Goal: Transaction & Acquisition: Purchase product/service

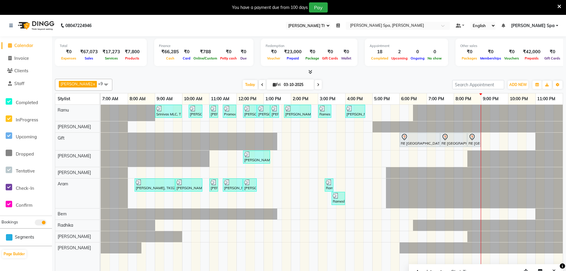
select select "100"
click at [558, 25] on link "[PERSON_NAME] Spa" at bounding box center [534, 26] width 47 height 6
click at [438, 84] on div "[DATE] [DATE]" at bounding box center [282, 84] width 334 height 9
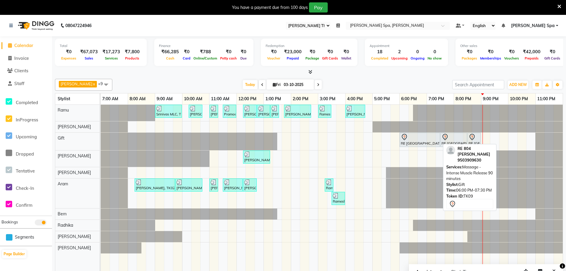
click at [418, 144] on div "RE [GEOGRAPHIC_DATA][PERSON_NAME], 06:00 PM-07:30 PM, Massage - Intense Muscle …" at bounding box center [419, 139] width 39 height 12
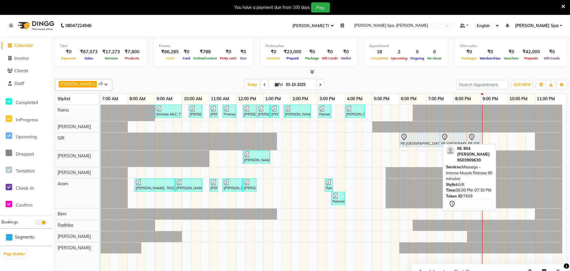
select select "7"
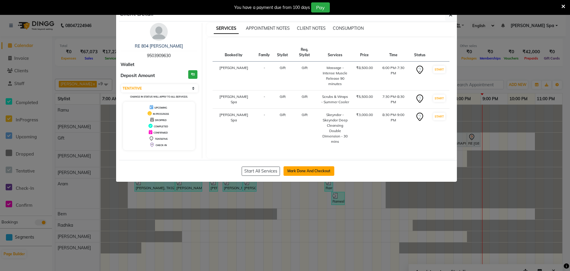
click at [320, 166] on button "Mark Done And Checkout" at bounding box center [309, 171] width 51 height 10
select select "service"
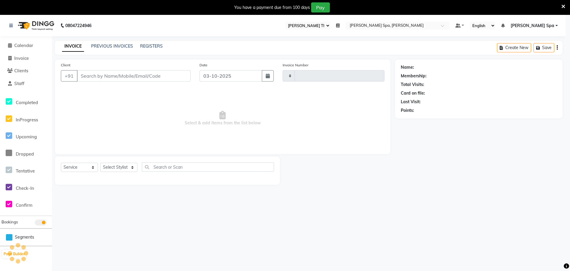
type input "1887"
select select "8545"
type input "95******30"
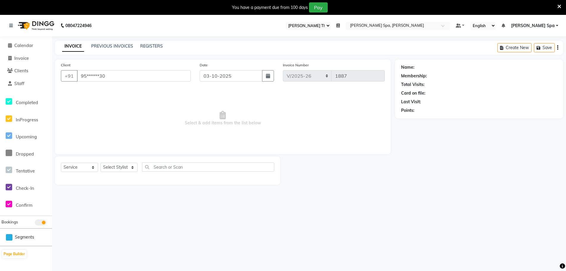
select select "84955"
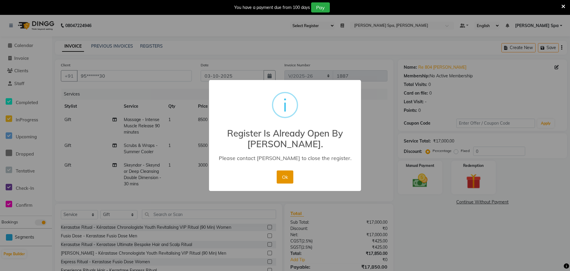
click at [287, 178] on button "Ok" at bounding box center [285, 176] width 16 height 13
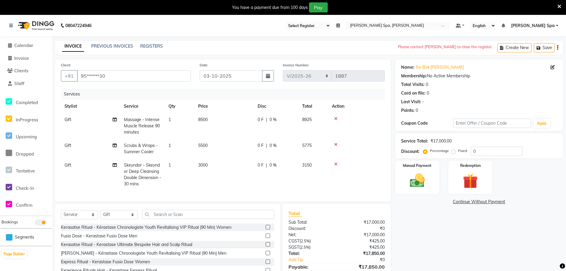
click at [340, 24] on icon at bounding box center [338, 25] width 4 height 4
click at [337, 47] on button "Open" at bounding box center [329, 46] width 16 height 9
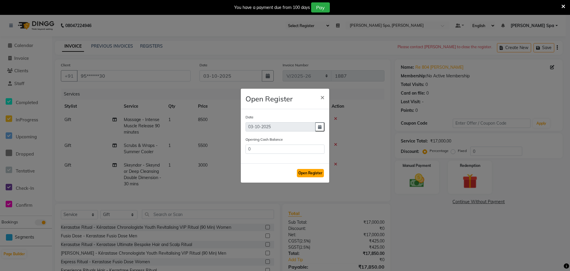
click at [310, 170] on button "Open Register" at bounding box center [310, 173] width 27 height 8
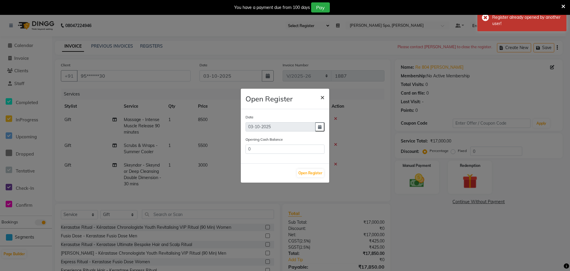
click at [324, 96] on span "×" at bounding box center [323, 96] width 4 height 9
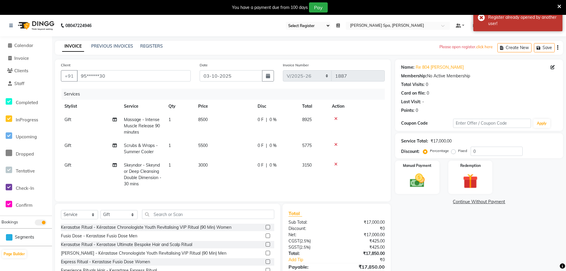
scroll to position [30, 0]
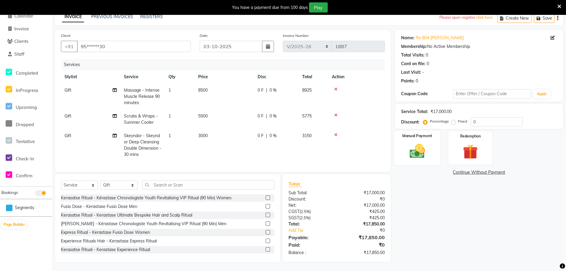
click at [424, 150] on img at bounding box center [417, 151] width 25 height 18
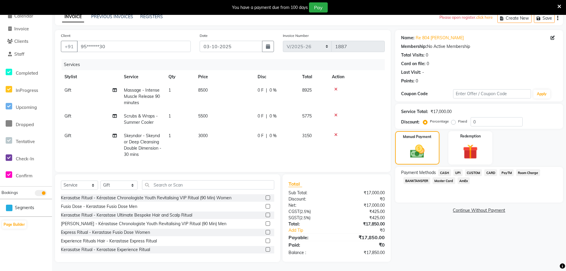
click at [442, 173] on span "CASH" at bounding box center [444, 172] width 13 height 7
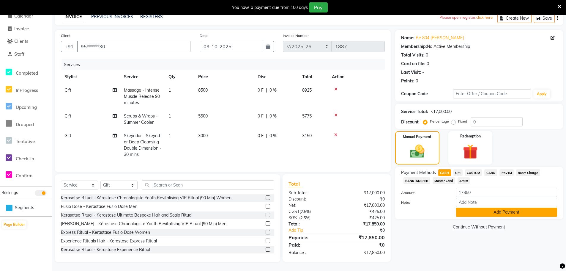
click at [474, 211] on button "Add Payment" at bounding box center [506, 211] width 101 height 9
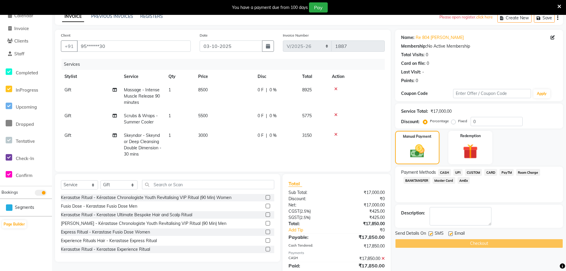
click at [430, 233] on label at bounding box center [430, 233] width 4 height 4
click at [430, 233] on input "checkbox" at bounding box center [430, 234] width 4 height 4
click at [464, 242] on div "Checkout" at bounding box center [479, 243] width 168 height 9
click at [431, 232] on label at bounding box center [430, 233] width 4 height 4
click at [431, 232] on input "checkbox" at bounding box center [430, 234] width 4 height 4
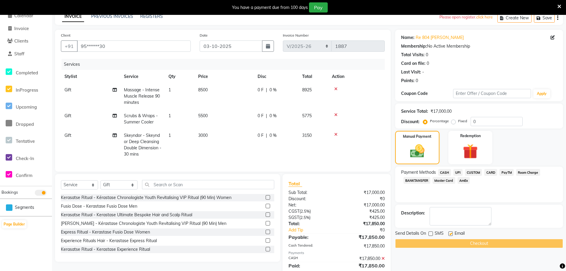
checkbox input "true"
click at [477, 244] on div "Checkout" at bounding box center [479, 243] width 168 height 9
click at [446, 173] on span "CASH" at bounding box center [444, 172] width 13 height 7
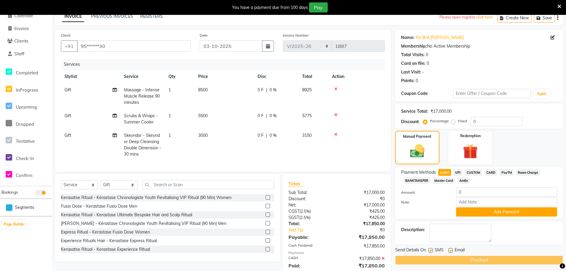
click at [469, 259] on div "Checkout" at bounding box center [479, 259] width 168 height 9
click at [452, 250] on label at bounding box center [450, 250] width 4 height 4
click at [452, 250] on input "checkbox" at bounding box center [450, 250] width 4 height 4
checkbox input "false"
click at [430, 250] on label at bounding box center [430, 250] width 4 height 4
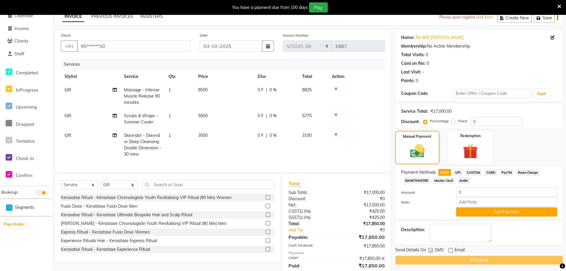
click at [430, 250] on input "checkbox" at bounding box center [430, 250] width 4 height 4
checkbox input "false"
click at [449, 250] on label at bounding box center [450, 250] width 4 height 4
click at [449, 250] on input "checkbox" at bounding box center [450, 250] width 4 height 4
checkbox input "true"
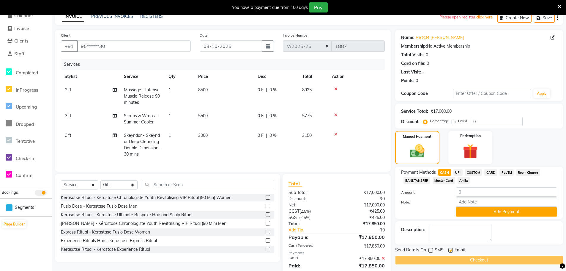
click at [456, 259] on div "Checkout" at bounding box center [479, 259] width 168 height 9
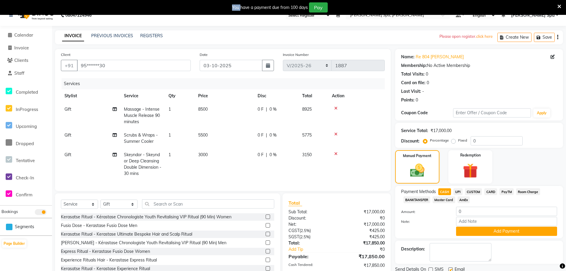
scroll to position [0, 0]
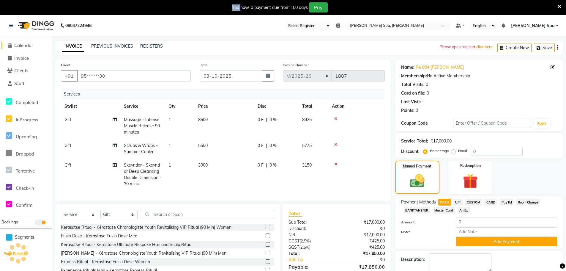
click at [26, 45] on span "Calendar" at bounding box center [23, 45] width 19 height 6
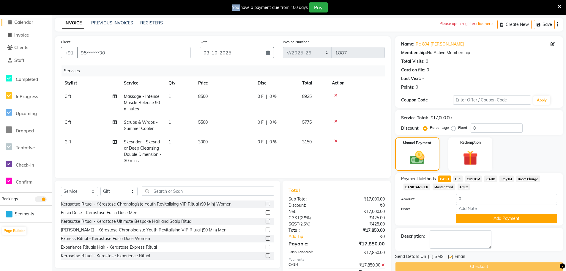
scroll to position [55, 0]
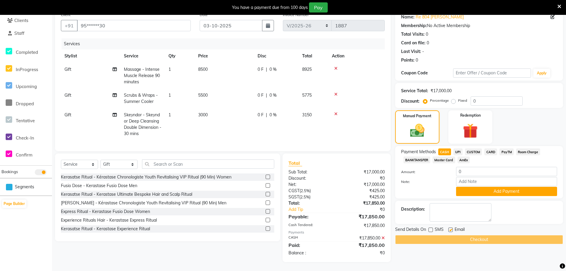
click at [459, 235] on div "Checkout" at bounding box center [479, 239] width 168 height 9
click at [444, 148] on span "CASH" at bounding box center [444, 151] width 13 height 7
click at [470, 235] on div "Checkout" at bounding box center [479, 239] width 168 height 9
click at [431, 227] on label at bounding box center [430, 229] width 4 height 4
click at [431, 228] on input "checkbox" at bounding box center [430, 230] width 4 height 4
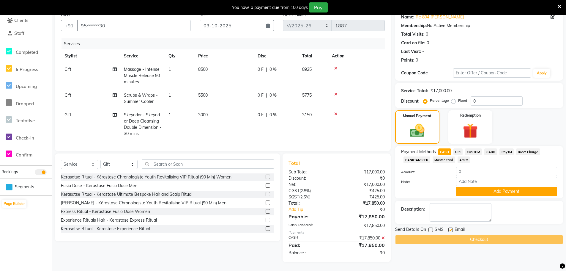
checkbox input "true"
click at [452, 237] on div "Checkout" at bounding box center [479, 239] width 168 height 9
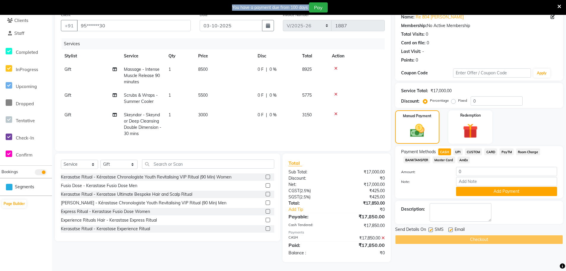
click at [452, 237] on div "Checkout" at bounding box center [479, 239] width 168 height 9
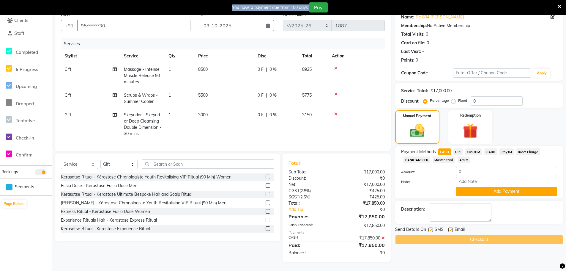
click at [452, 237] on div "Checkout" at bounding box center [479, 239] width 168 height 9
click at [446, 148] on span "CASH" at bounding box center [444, 151] width 13 height 7
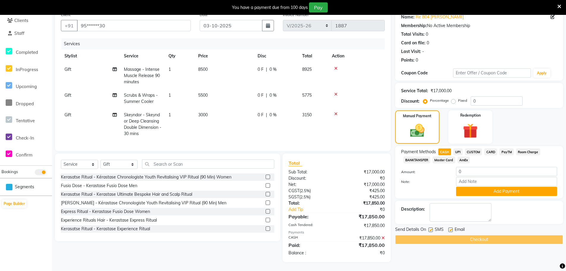
click at [477, 235] on div "Checkout" at bounding box center [479, 239] width 168 height 9
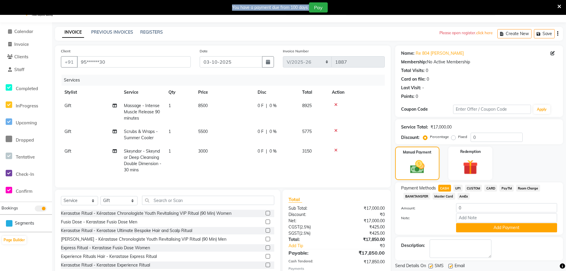
scroll to position [0, 0]
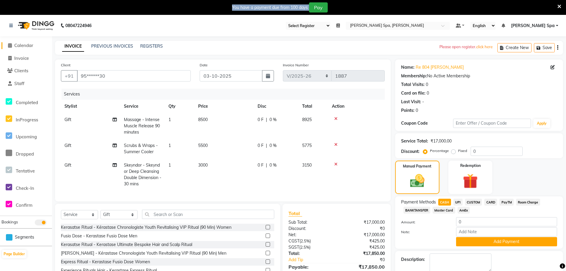
drag, startPoint x: 29, startPoint y: 45, endPoint x: 313, endPoint y: 33, distance: 284.3
click at [29, 45] on span "Calendar" at bounding box center [23, 45] width 19 height 6
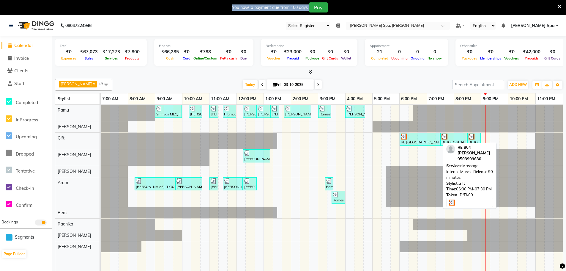
click at [418, 137] on div at bounding box center [420, 136] width 38 height 6
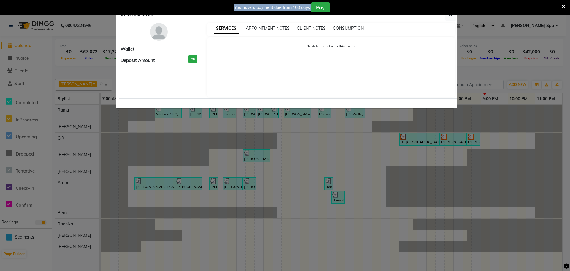
select select "3"
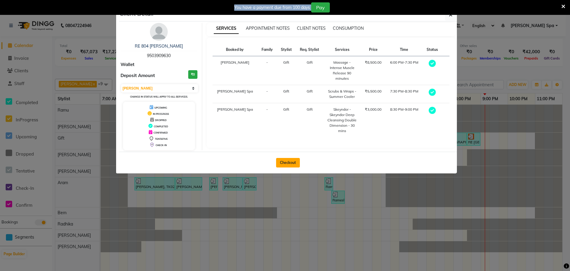
click at [292, 165] on button "Checkout" at bounding box center [288, 163] width 24 height 10
select select "8545"
select select "service"
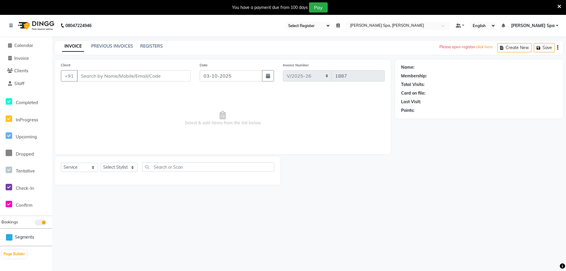
type input "95******30"
select select "84955"
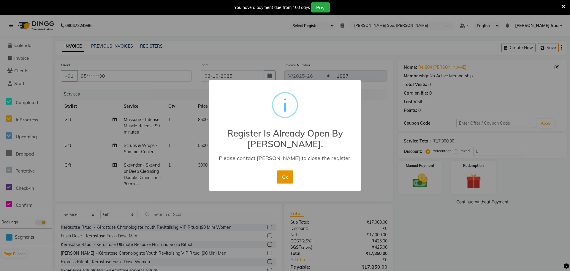
click at [287, 176] on button "Ok" at bounding box center [285, 176] width 16 height 13
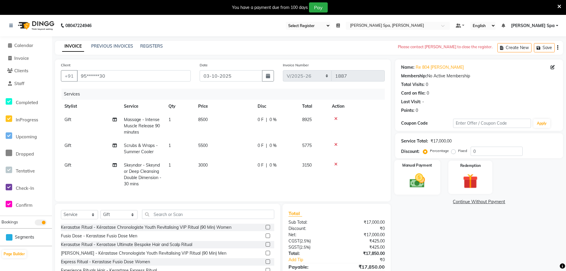
click at [411, 183] on img at bounding box center [417, 180] width 25 height 18
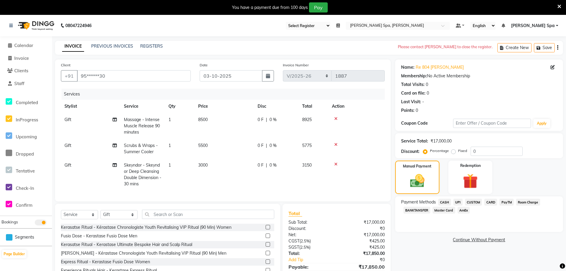
click at [446, 203] on span "CASH" at bounding box center [444, 201] width 13 height 7
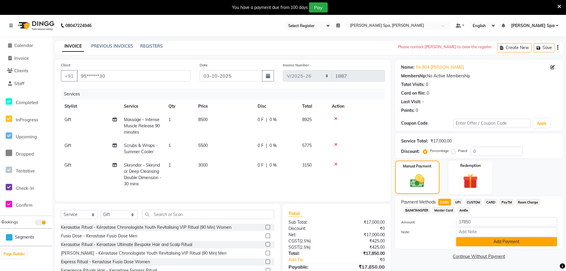
click at [498, 242] on button "Add Payment" at bounding box center [506, 241] width 101 height 9
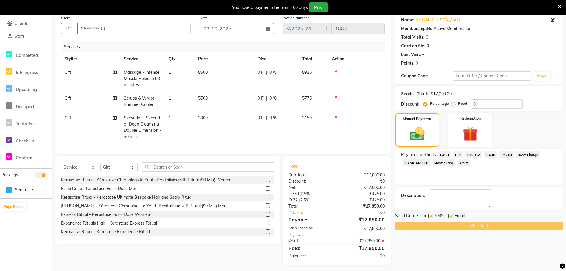
scroll to position [55, 0]
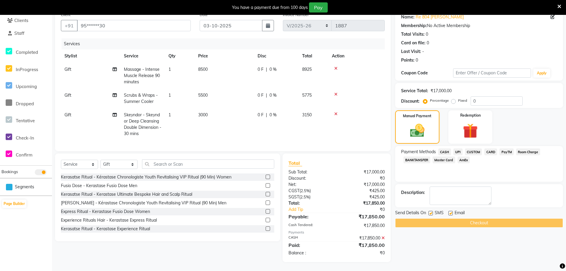
click at [486, 220] on div "Checkout" at bounding box center [479, 222] width 168 height 9
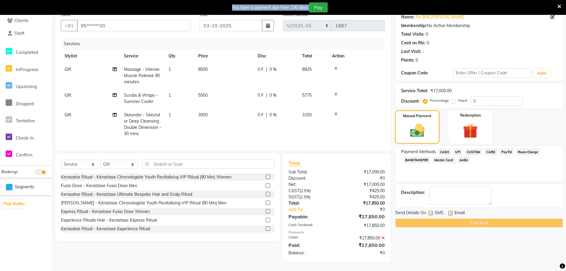
click at [486, 220] on div "Checkout" at bounding box center [479, 222] width 168 height 9
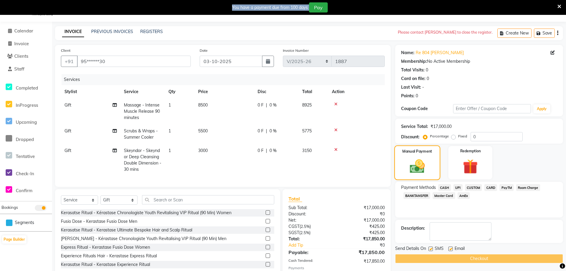
scroll to position [0, 0]
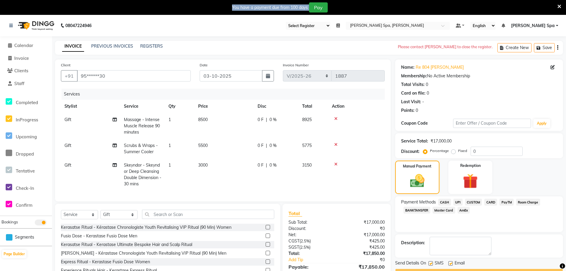
click at [340, 26] on icon at bounding box center [338, 25] width 4 height 4
click at [337, 46] on button "Open" at bounding box center [329, 46] width 16 height 9
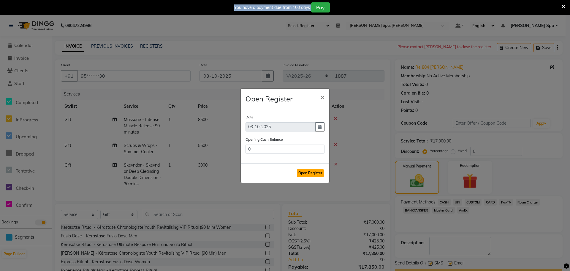
click at [311, 172] on button "Open Register" at bounding box center [310, 173] width 27 height 8
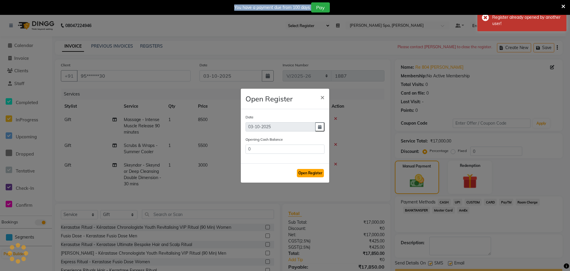
click at [311, 172] on button "Open Register" at bounding box center [310, 173] width 27 height 8
click at [322, 98] on span "×" at bounding box center [323, 96] width 4 height 9
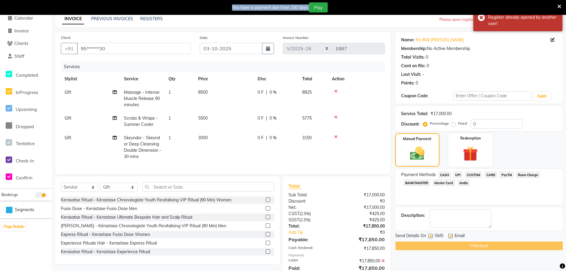
scroll to position [55, 0]
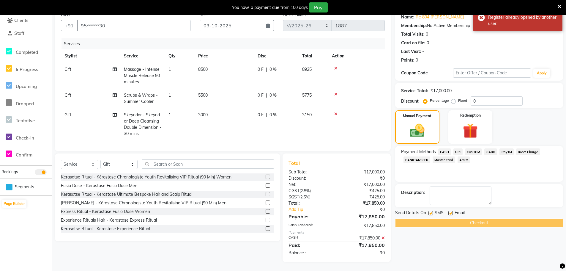
click at [470, 218] on div "Checkout" at bounding box center [479, 222] width 168 height 9
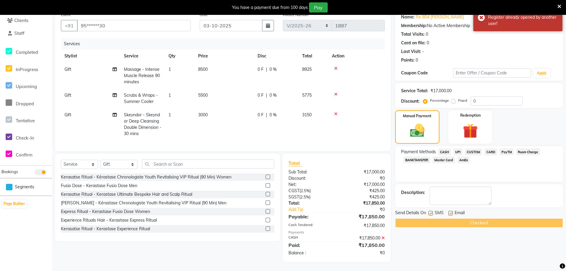
click at [470, 218] on div "Checkout" at bounding box center [479, 222] width 168 height 9
click at [444, 148] on span "CASH" at bounding box center [444, 151] width 13 height 7
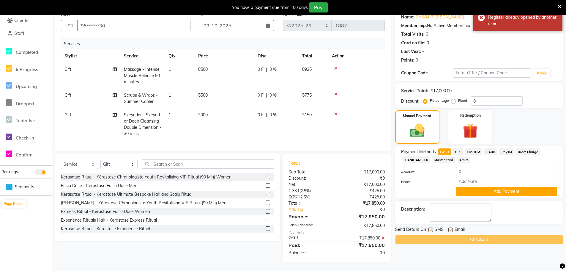
click at [484, 235] on div "Checkout" at bounding box center [479, 239] width 168 height 9
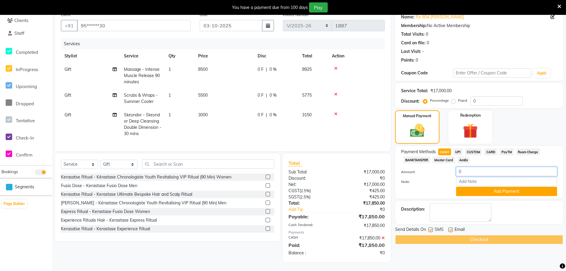
click at [480, 168] on input "0" at bounding box center [506, 171] width 101 height 9
type input "17850"
click at [495, 188] on button "Add Payment" at bounding box center [506, 191] width 101 height 9
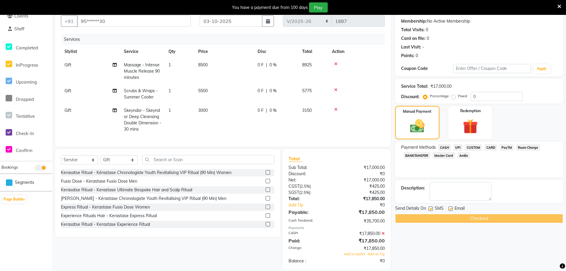
click at [472, 220] on div "Checkout" at bounding box center [479, 218] width 168 height 9
click at [451, 208] on label at bounding box center [450, 208] width 4 height 4
click at [451, 208] on input "checkbox" at bounding box center [450, 209] width 4 height 4
checkbox input "false"
click at [429, 209] on label at bounding box center [430, 208] width 4 height 4
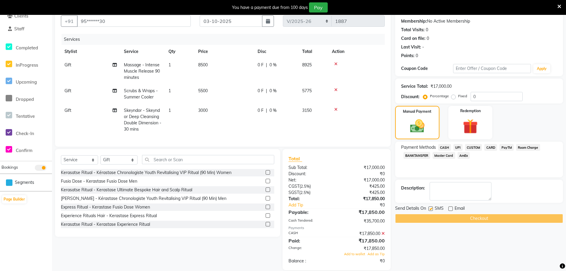
click at [429, 209] on input "checkbox" at bounding box center [430, 209] width 4 height 4
checkbox input "false"
click at [473, 215] on div "Checkout" at bounding box center [479, 218] width 168 height 9
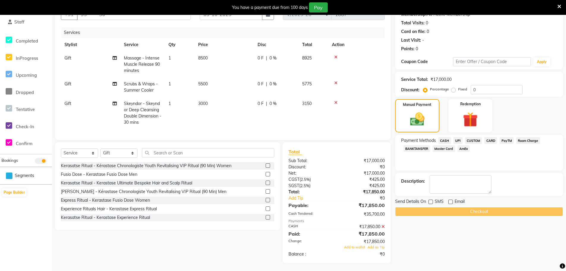
scroll to position [67, 0]
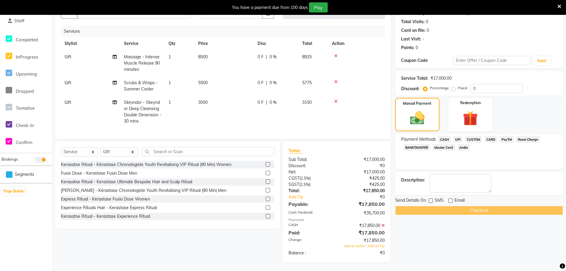
click at [487, 208] on div "Checkout" at bounding box center [479, 210] width 168 height 9
click at [452, 198] on label at bounding box center [450, 200] width 4 height 4
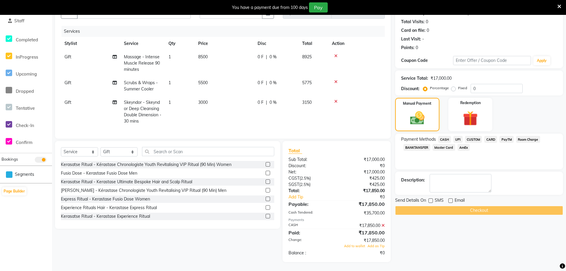
click at [452, 199] on input "checkbox" at bounding box center [450, 201] width 4 height 4
checkbox input "true"
click at [429, 198] on label at bounding box center [430, 200] width 4 height 4
click at [429, 199] on input "checkbox" at bounding box center [430, 201] width 4 height 4
checkbox input "true"
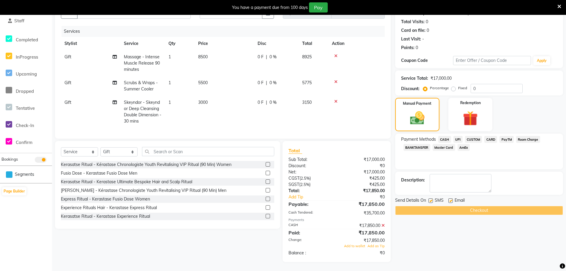
click at [460, 209] on div "Checkout" at bounding box center [479, 210] width 168 height 9
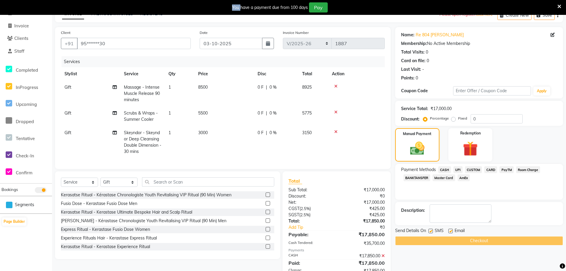
scroll to position [0, 0]
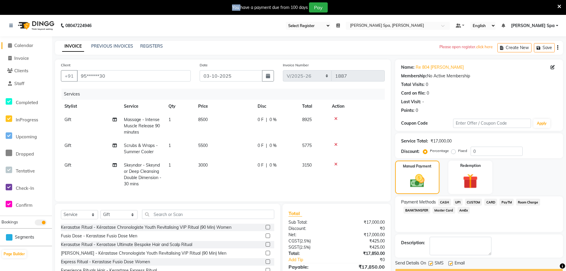
click at [31, 47] on span "Calendar" at bounding box center [23, 45] width 19 height 6
click at [557, 25] on link "[PERSON_NAME] Spa" at bounding box center [534, 26] width 47 height 6
click at [557, 26] on link "[PERSON_NAME] Spa" at bounding box center [534, 26] width 47 height 6
click at [554, 24] on span "[PERSON_NAME] Spa" at bounding box center [533, 26] width 44 height 6
click at [540, 53] on link "Sign out" at bounding box center [528, 55] width 54 height 9
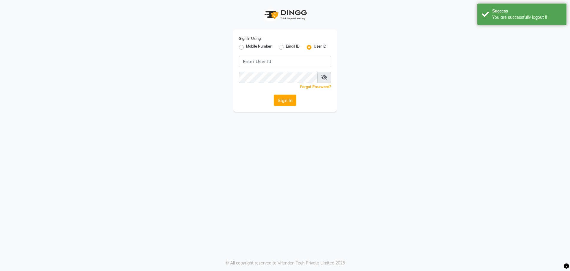
click at [246, 48] on label "Mobile Number" at bounding box center [259, 47] width 26 height 7
click at [246, 48] on input "Mobile Number" at bounding box center [248, 46] width 4 height 4
radio input "true"
radio input "false"
click at [275, 64] on input "Username" at bounding box center [295, 61] width 72 height 11
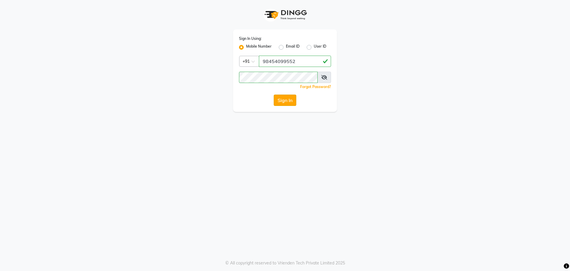
click at [282, 100] on button "Sign In" at bounding box center [285, 99] width 23 height 11
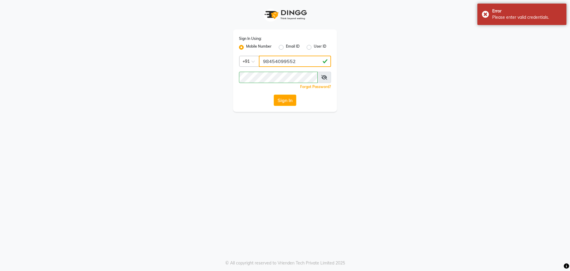
click at [283, 61] on input "98454099552" at bounding box center [295, 61] width 72 height 11
type input "9845409552"
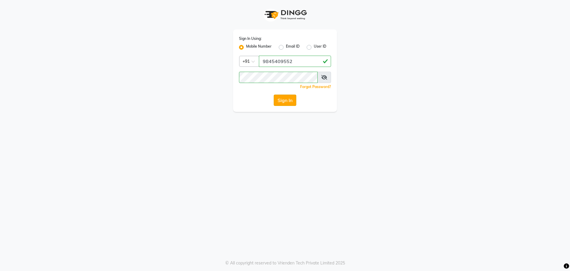
click at [279, 97] on button "Sign In" at bounding box center [285, 99] width 23 height 11
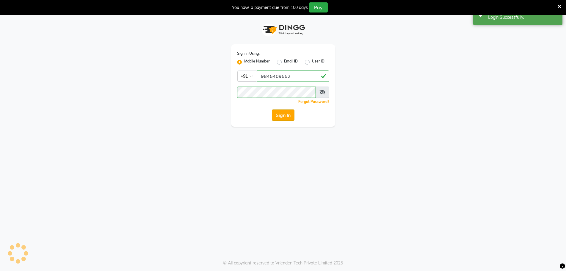
select select "100"
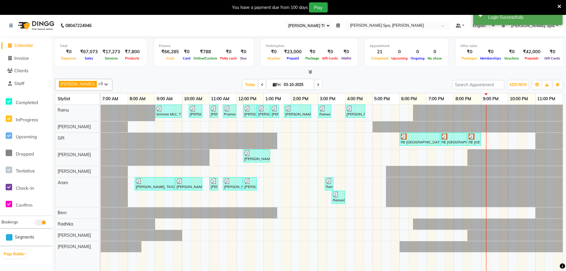
click at [340, 25] on icon at bounding box center [338, 25] width 4 height 4
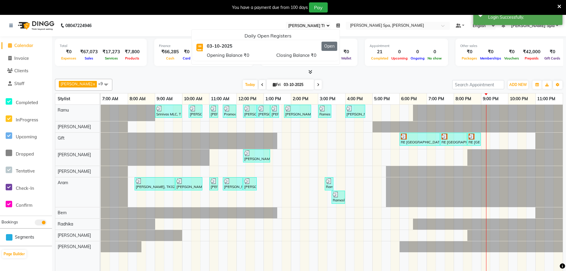
click at [337, 45] on button "Open" at bounding box center [329, 46] width 16 height 9
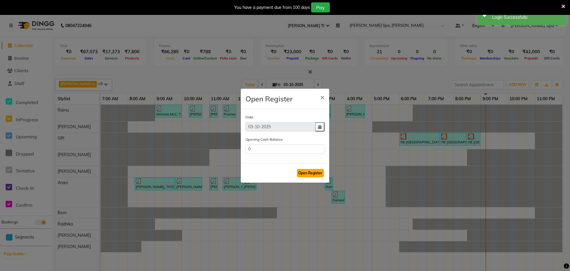
click at [311, 172] on button "Open Register" at bounding box center [310, 173] width 27 height 8
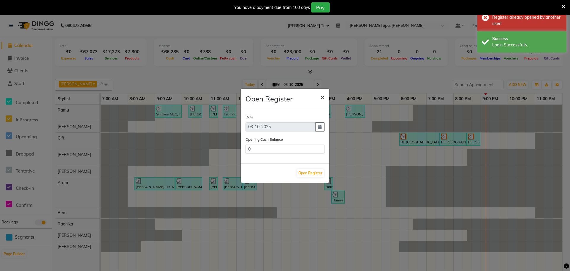
click at [321, 95] on span "×" at bounding box center [323, 96] width 4 height 9
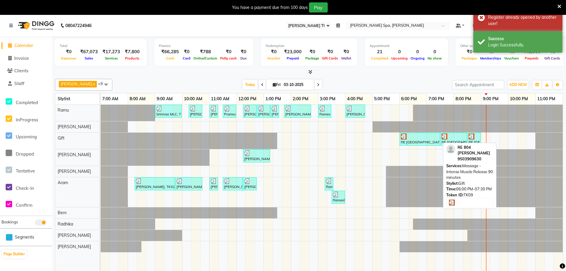
click at [431, 136] on div at bounding box center [420, 136] width 38 height 6
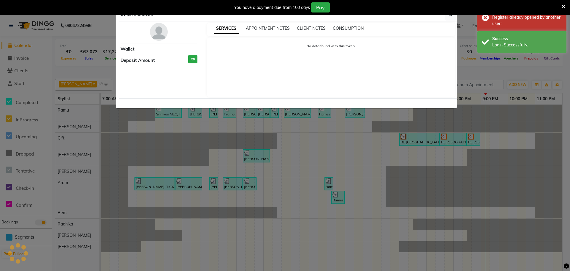
select select "3"
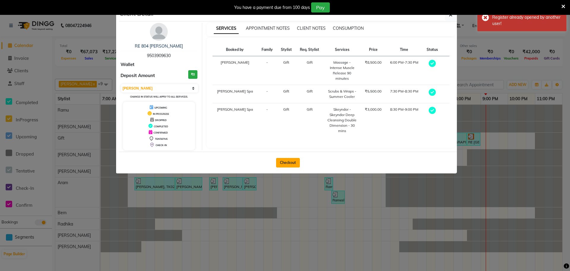
click at [288, 163] on button "Checkout" at bounding box center [288, 163] width 24 height 10
select select "service"
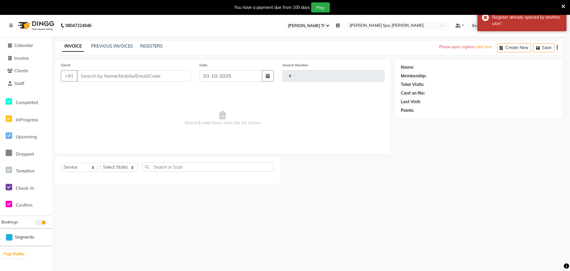
type input "1887"
select select "8545"
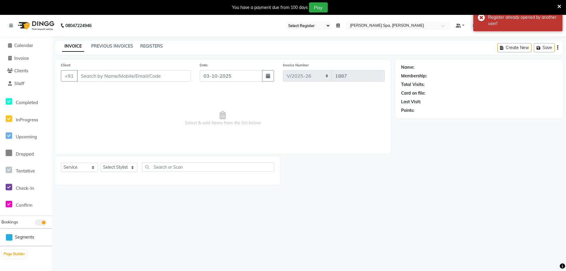
type input "95******30"
select select "84955"
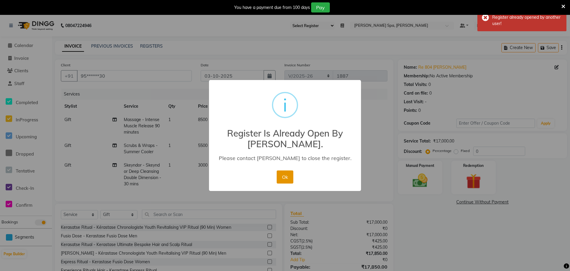
click at [282, 176] on button "Ok" at bounding box center [285, 176] width 16 height 13
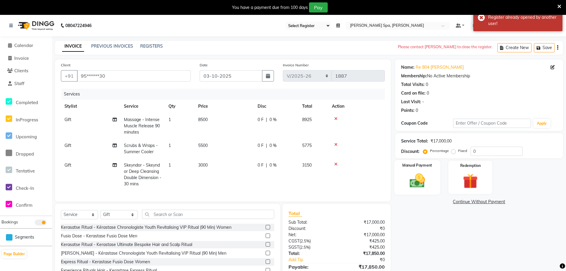
click at [420, 176] on img at bounding box center [417, 180] width 25 height 18
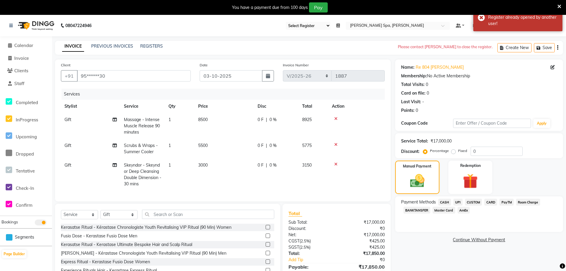
click at [446, 201] on span "CASH" at bounding box center [444, 201] width 13 height 7
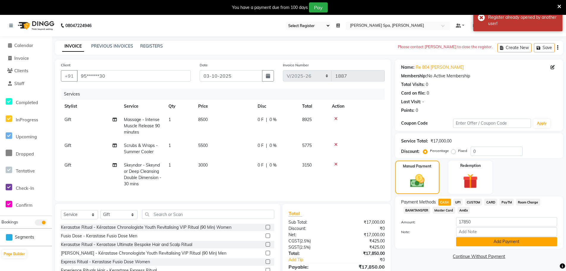
click at [503, 245] on button "Add Payment" at bounding box center [506, 241] width 101 height 9
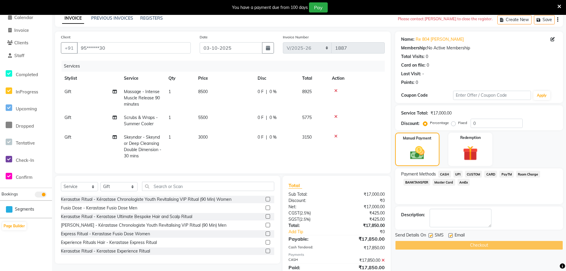
scroll to position [55, 0]
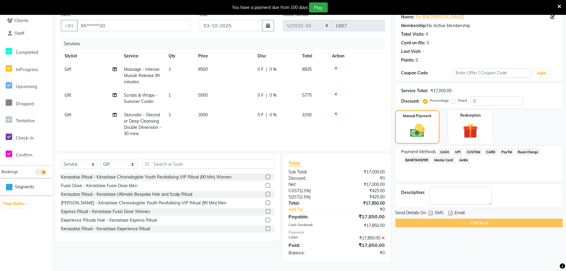
click at [486, 218] on div "Checkout" at bounding box center [479, 222] width 168 height 9
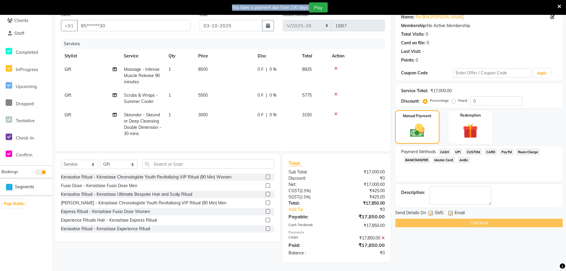
click at [486, 218] on div "Checkout" at bounding box center [479, 222] width 168 height 9
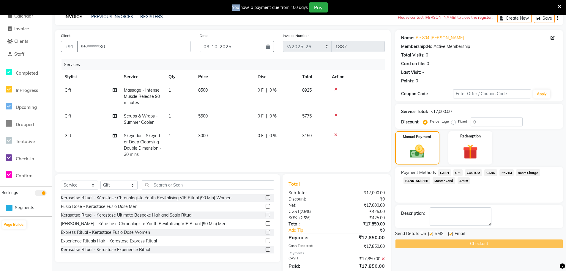
scroll to position [0, 0]
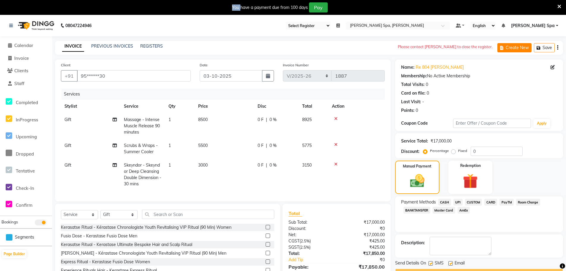
click at [518, 48] on button "Create New" at bounding box center [514, 47] width 34 height 9
select select "8545"
select select "service"
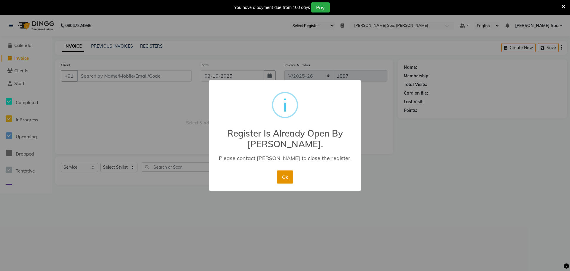
click at [285, 174] on button "Ok" at bounding box center [285, 176] width 16 height 13
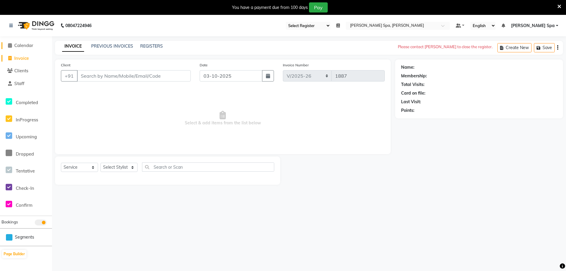
click at [29, 45] on span "Calendar" at bounding box center [23, 45] width 19 height 6
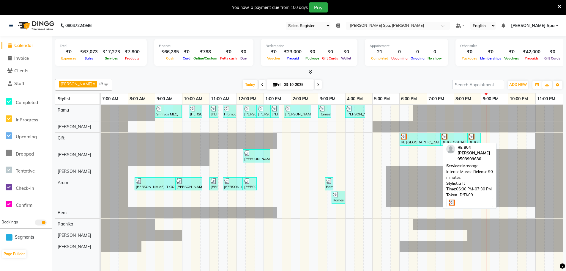
click at [428, 137] on div at bounding box center [420, 136] width 38 height 6
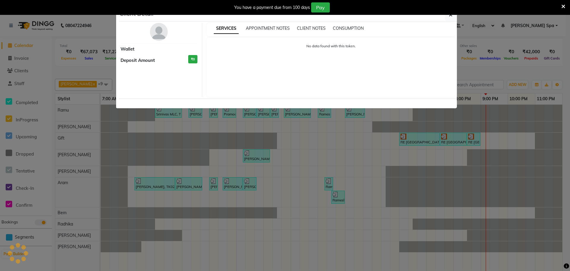
select select "3"
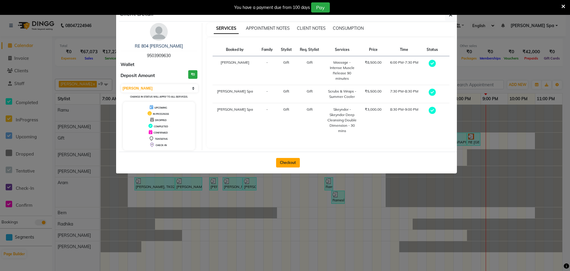
click at [294, 162] on button "Checkout" at bounding box center [288, 163] width 24 height 10
select select "8545"
select select "service"
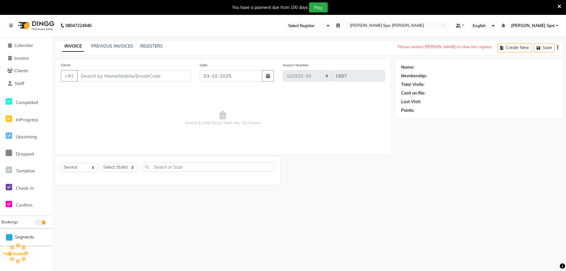
type input "95******30"
select select "84955"
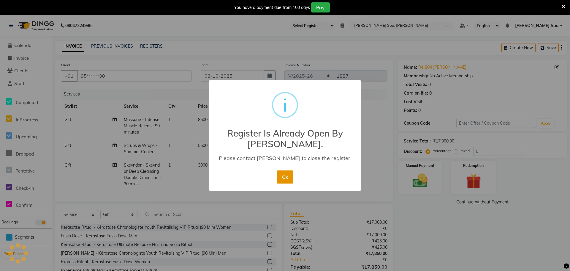
click at [282, 177] on button "Ok" at bounding box center [285, 176] width 16 height 13
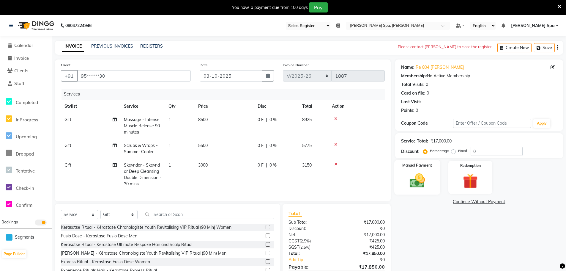
click at [416, 182] on img at bounding box center [417, 180] width 25 height 18
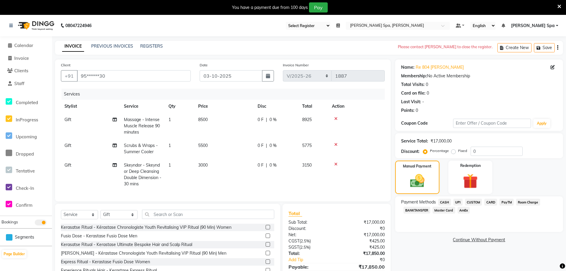
click at [443, 201] on span "CASH" at bounding box center [444, 201] width 13 height 7
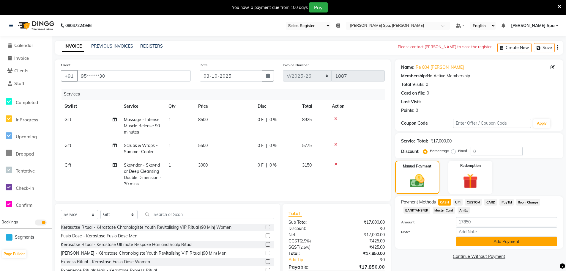
click at [481, 241] on button "Add Payment" at bounding box center [506, 241] width 101 height 9
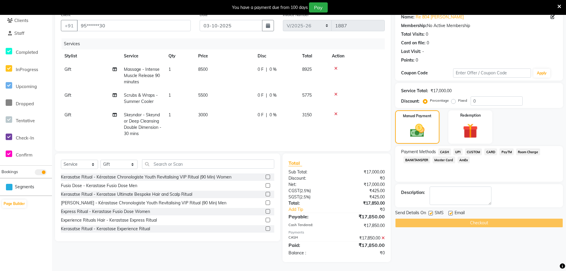
scroll to position [55, 0]
click at [474, 220] on div "Checkout" at bounding box center [479, 222] width 168 height 9
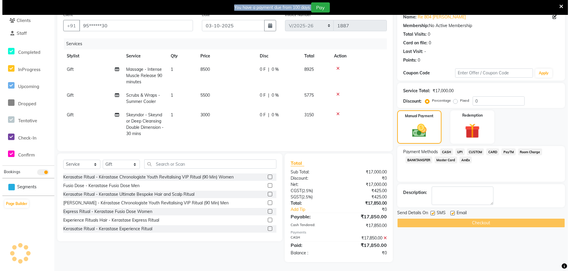
scroll to position [0, 0]
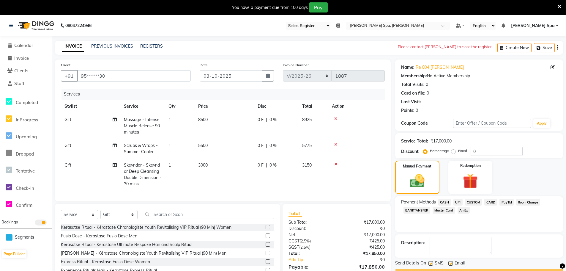
click at [558, 26] on ul "Default Panel My Panel English ENGLISH Español العربية मराठी हिंदी ગુજરાતી தமிழ…" at bounding box center [507, 26] width 108 height 8
click at [557, 24] on link "[PERSON_NAME] Spa" at bounding box center [534, 26] width 47 height 6
click at [528, 55] on link "Sign out" at bounding box center [528, 55] width 54 height 9
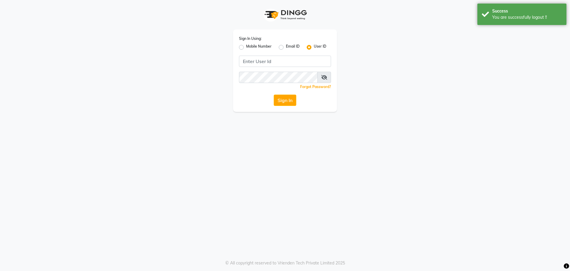
click at [239, 46] on div "Sign In Using: Mobile Number Email ID User ID Remember me Forgot Password? Sign…" at bounding box center [285, 70] width 104 height 82
click at [246, 48] on label "Mobile Number" at bounding box center [259, 47] width 26 height 7
click at [246, 48] on input "Mobile Number" at bounding box center [248, 46] width 4 height 4
radio input "true"
radio input "false"
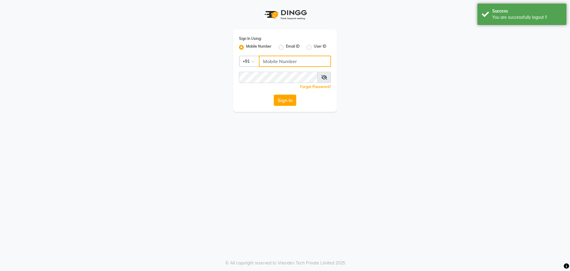
click at [270, 60] on input "Username" at bounding box center [295, 61] width 72 height 11
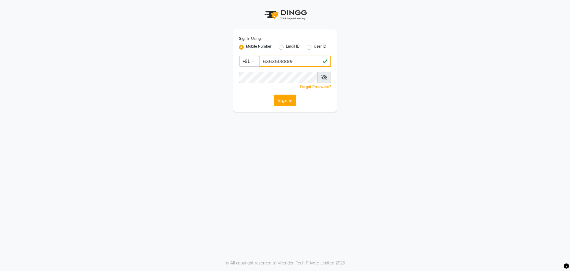
type input "6363508889"
click at [282, 99] on button "Sign In" at bounding box center [285, 99] width 23 height 11
